Goal: Task Accomplishment & Management: Use online tool/utility

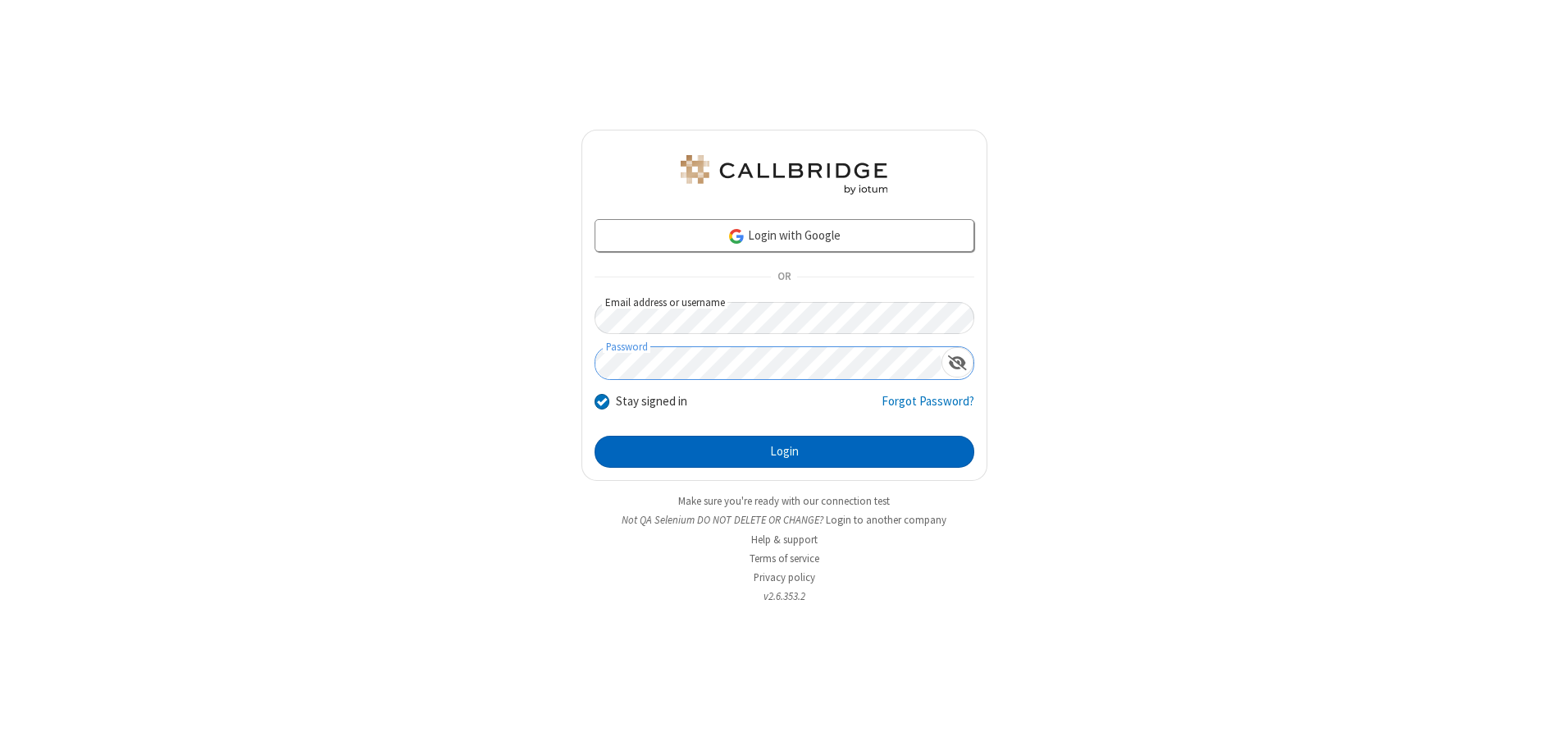
click at [784, 451] on button "Login" at bounding box center [784, 452] width 380 height 33
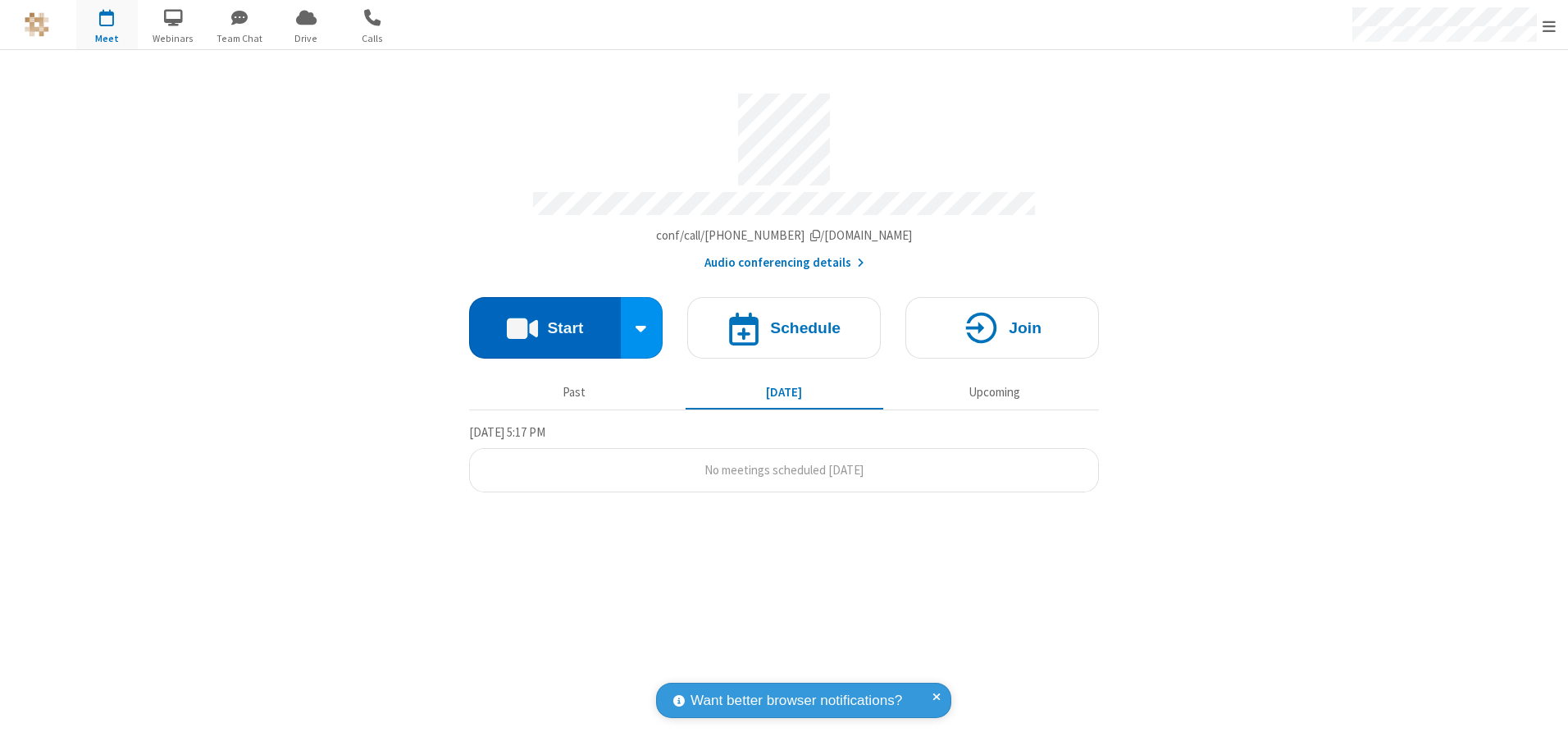
click at [544, 321] on button "Start" at bounding box center [545, 327] width 152 height 61
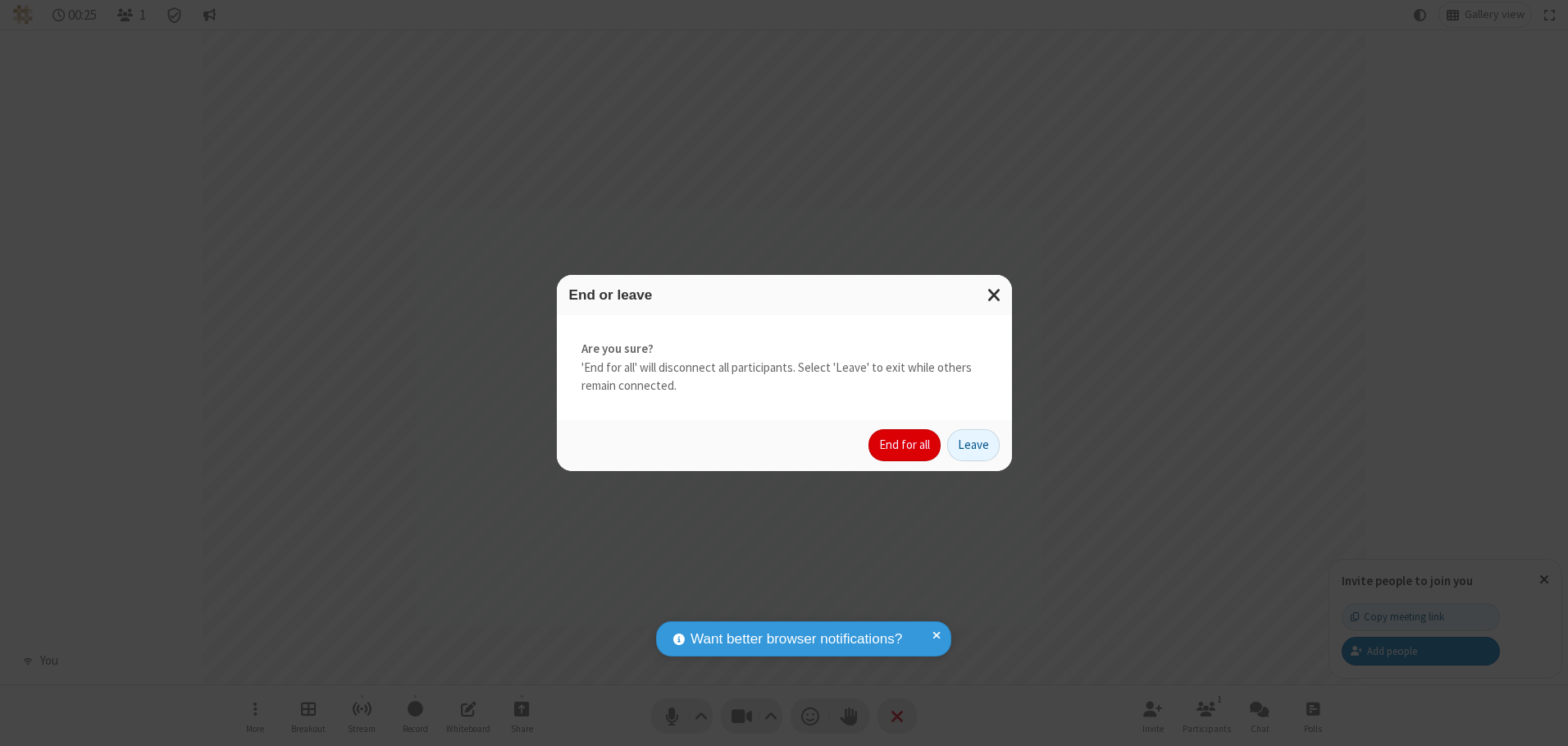
click at [905, 444] on button "End for all" at bounding box center [904, 445] width 72 height 33
